Goal: Find specific page/section: Find specific page/section

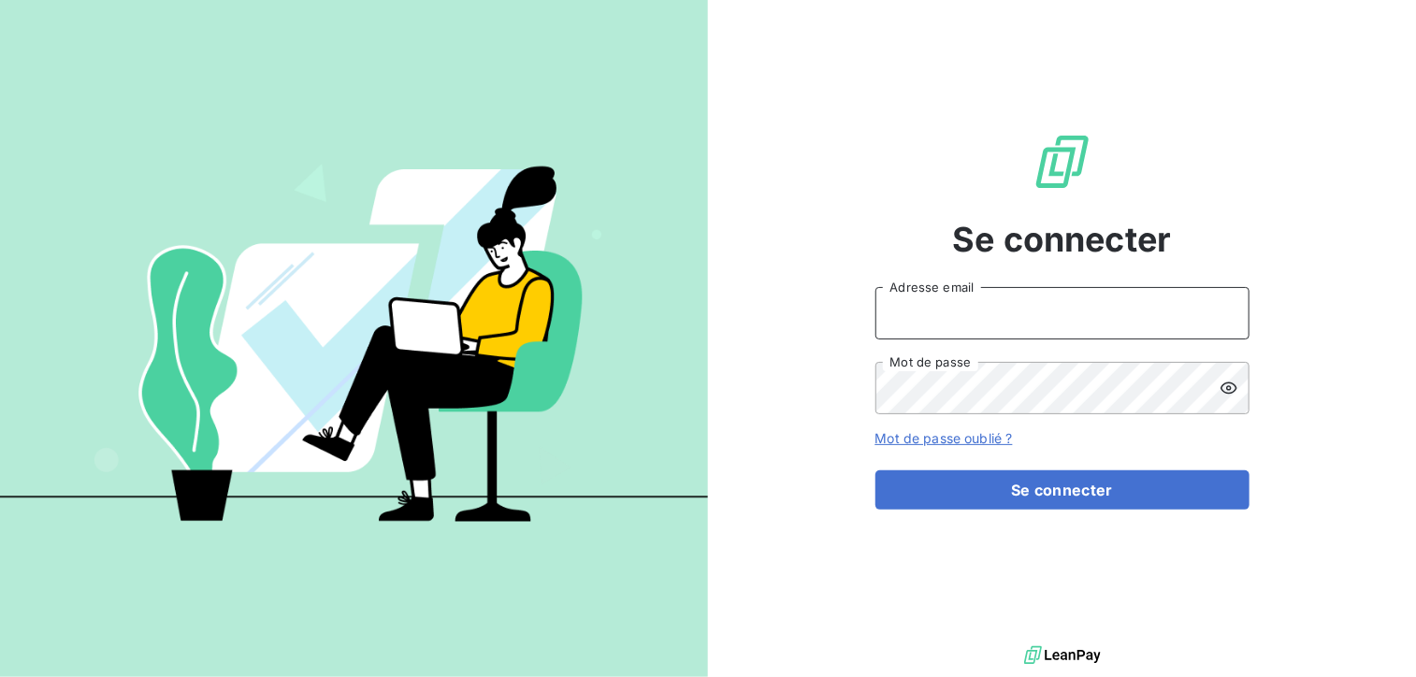
click at [929, 317] on input "Adresse email" at bounding box center [1063, 313] width 374 height 52
type input "[EMAIL_ADDRESS][PERSON_NAME][DOMAIN_NAME]"
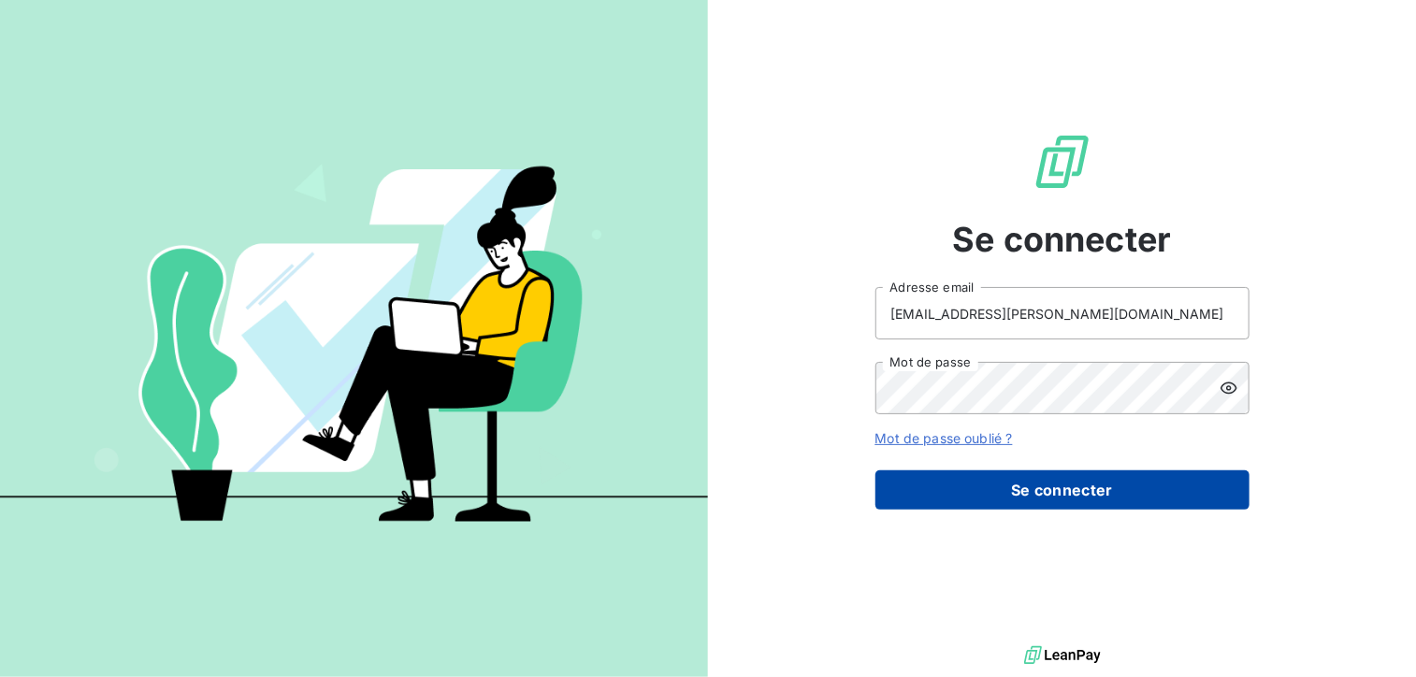
click at [1071, 488] on button "Se connecter" at bounding box center [1063, 490] width 374 height 39
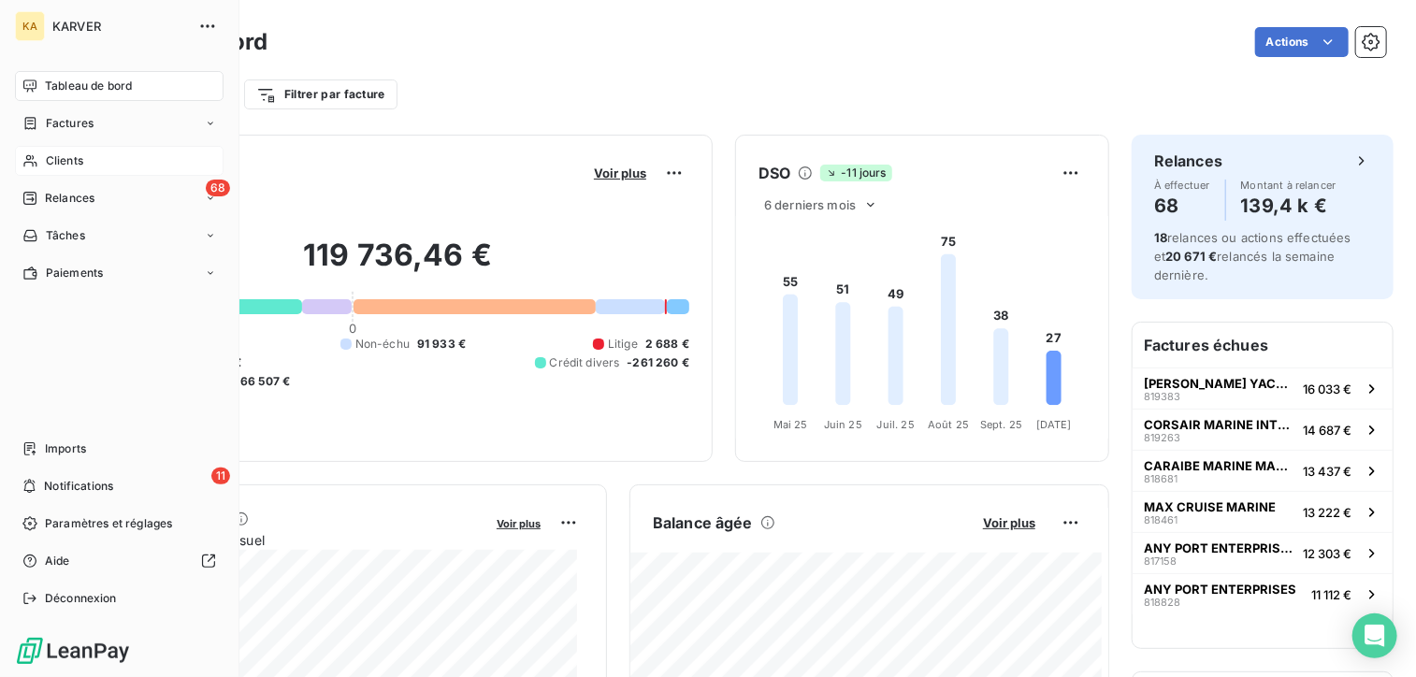
click at [59, 158] on span "Clients" at bounding box center [64, 160] width 37 height 17
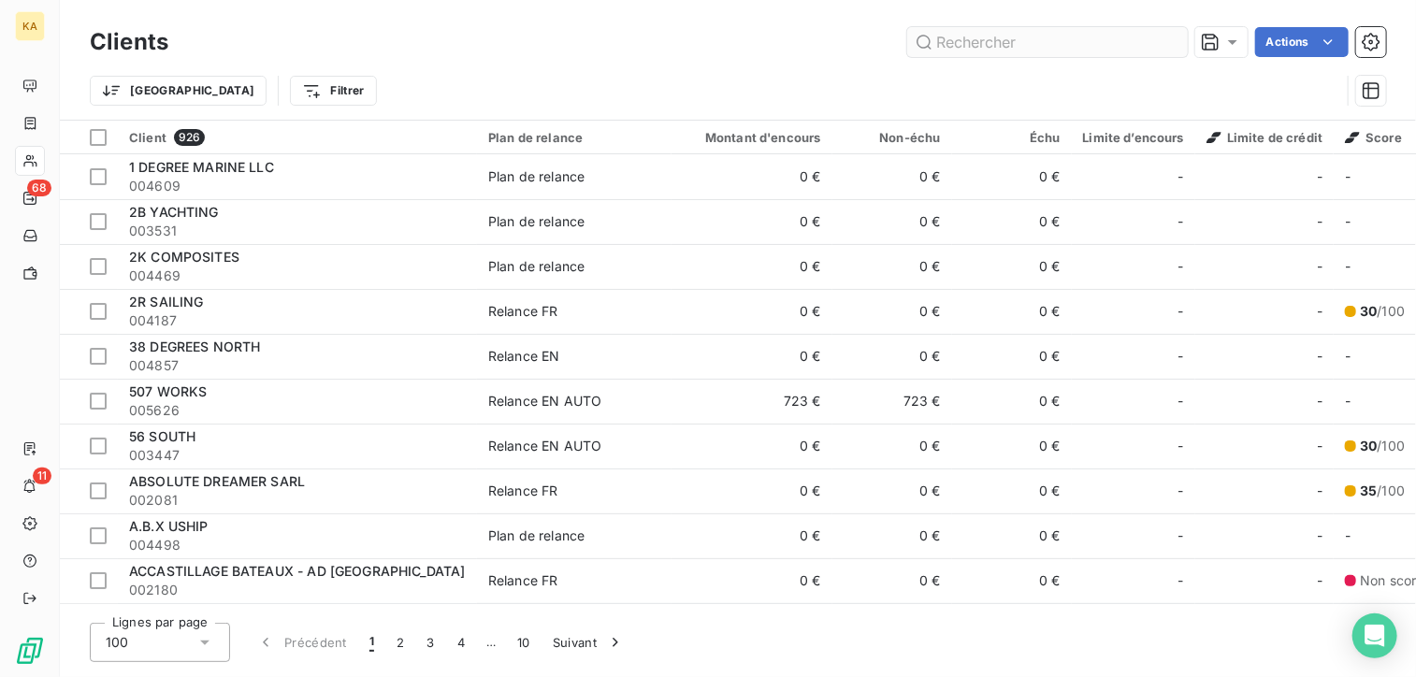
click at [956, 45] on input "text" at bounding box center [1047, 42] width 281 height 30
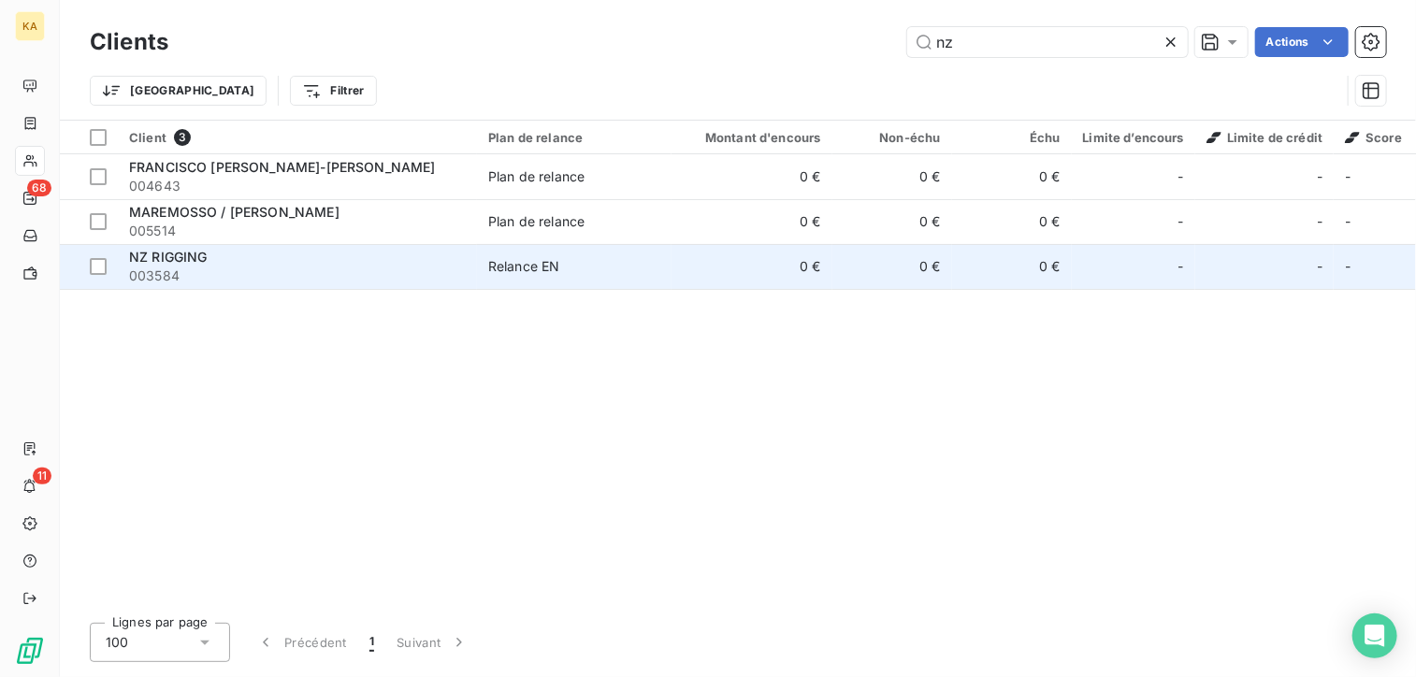
type input "nz"
click at [204, 261] on span "NZ RIGGING" at bounding box center [168, 257] width 79 height 16
